Goal: Task Accomplishment & Management: Use online tool/utility

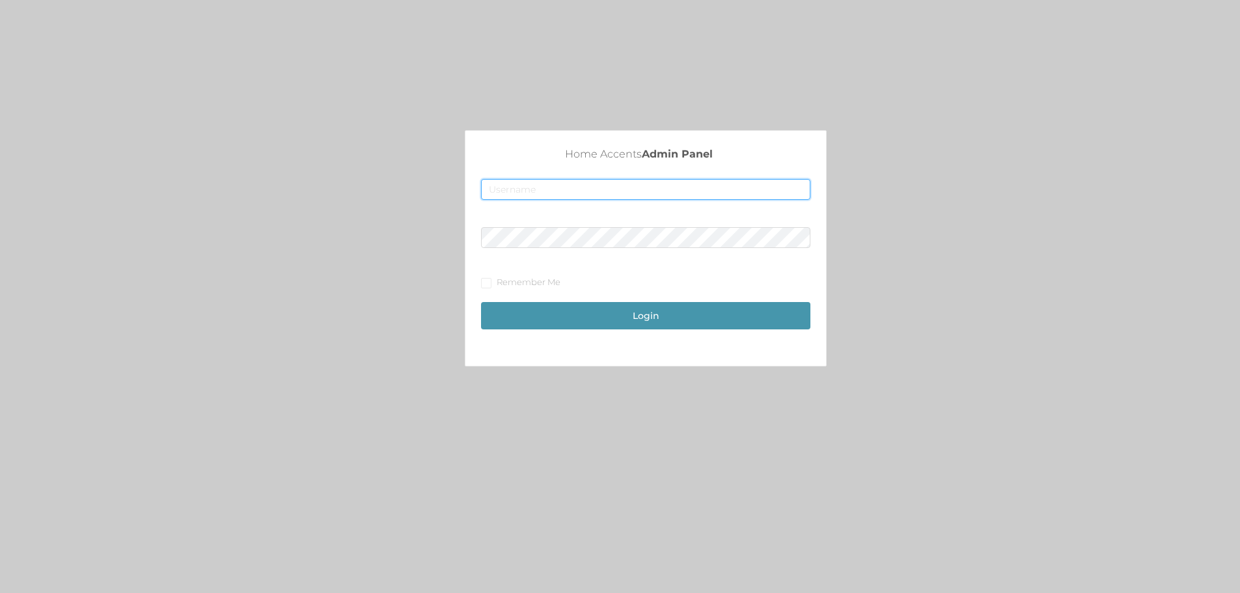
type input "[EMAIL_ADDRESS][DOMAIN_NAME]"
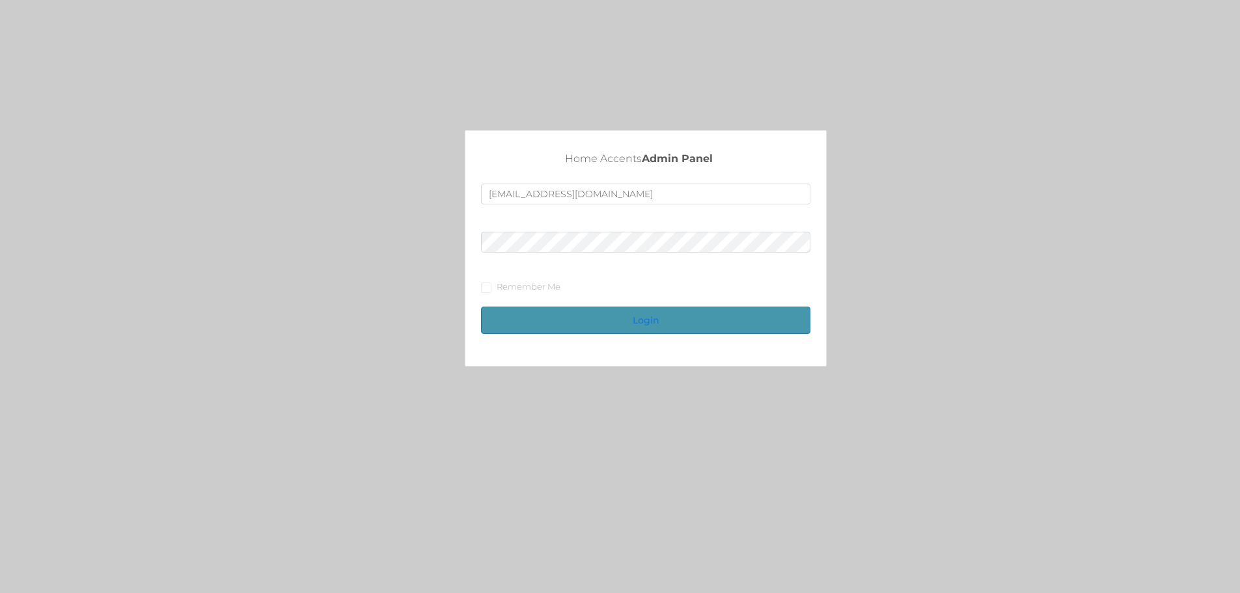
click at [592, 318] on button "Login" at bounding box center [645, 320] width 329 height 27
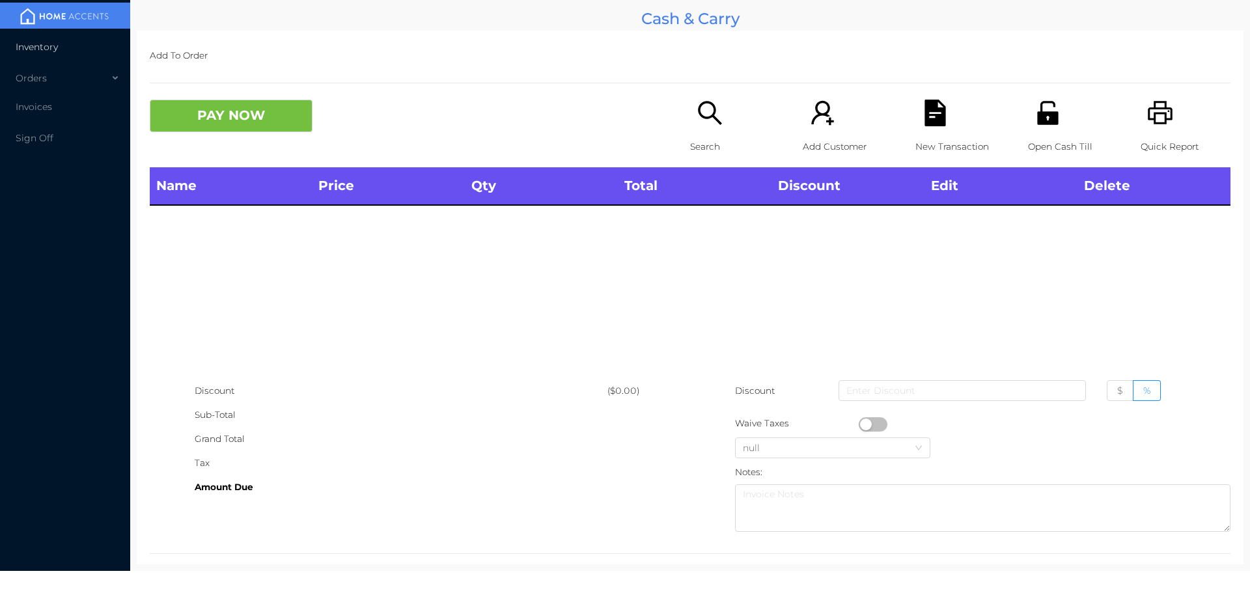
click at [37, 50] on span "Inventory" at bounding box center [37, 47] width 42 height 12
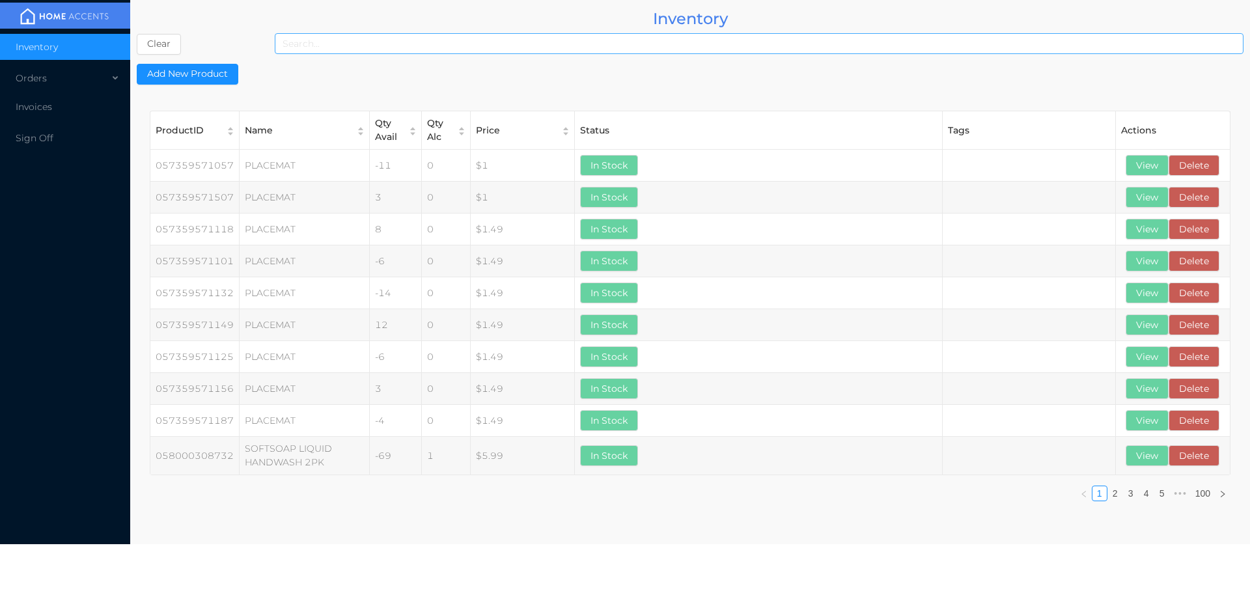
click at [338, 45] on input at bounding box center [759, 43] width 968 height 21
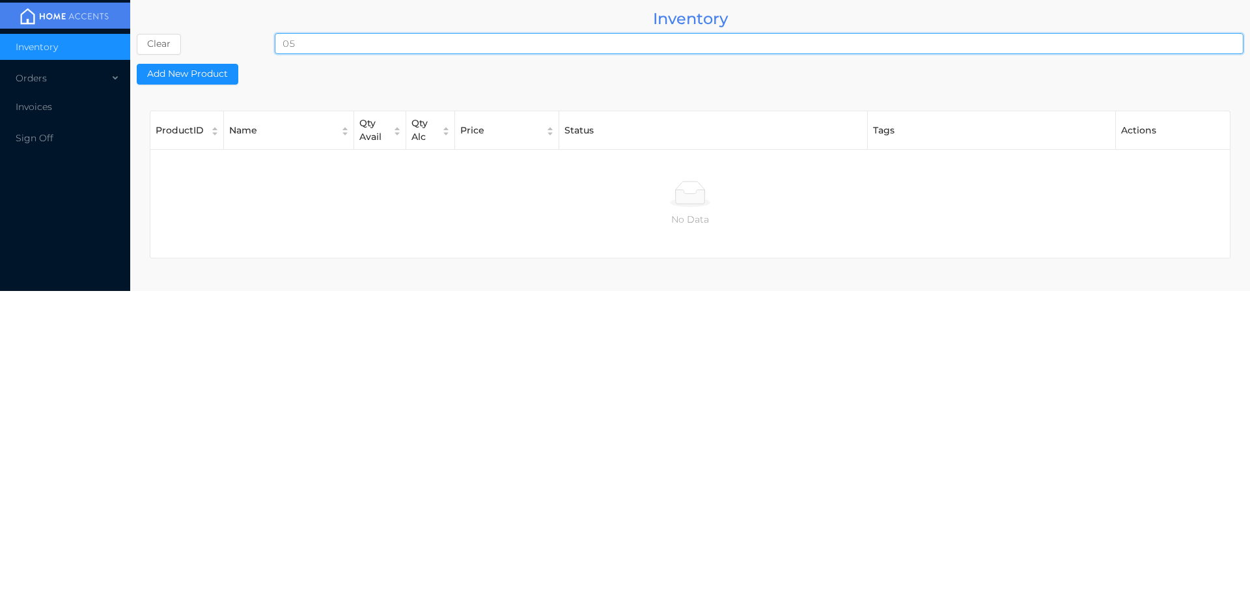
type input "0"
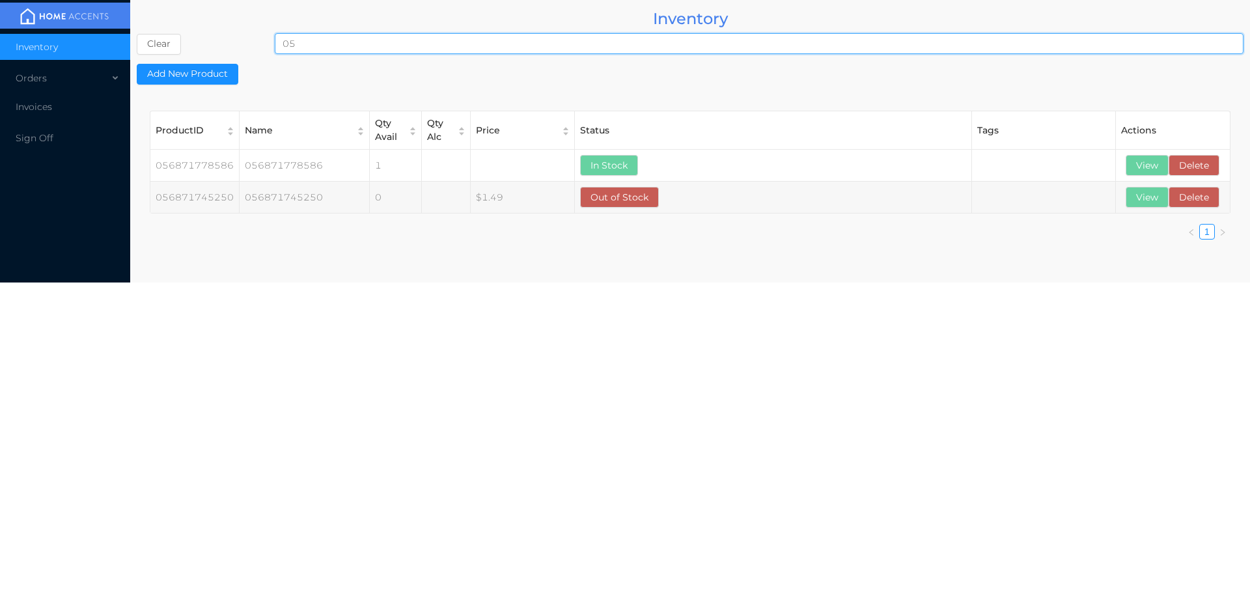
type input "0"
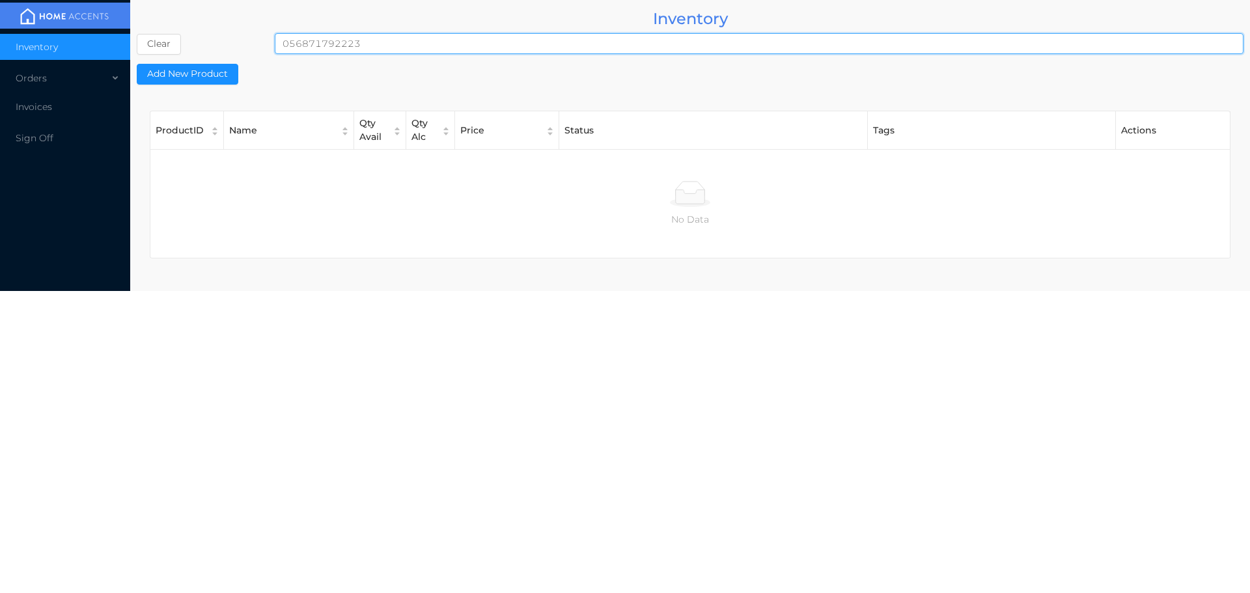
type input "056871792223"
